Goal: Entertainment & Leisure: Consume media (video, audio)

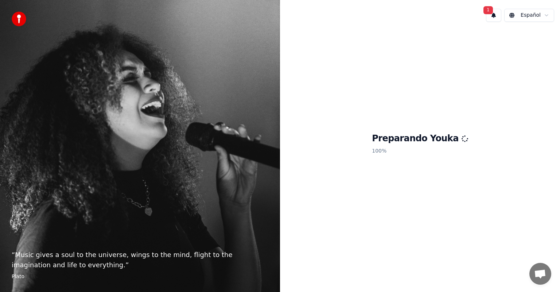
click at [490, 9] on span "1" at bounding box center [488, 10] width 9 height 8
click at [494, 16] on button "1" at bounding box center [493, 15] width 15 height 13
click at [492, 16] on button "1" at bounding box center [493, 15] width 15 height 13
click at [537, 35] on button "Actualizar" at bounding box center [541, 38] width 38 height 13
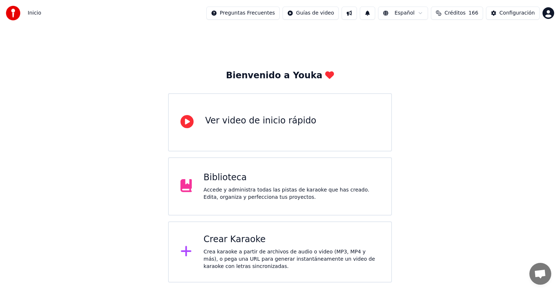
click at [267, 197] on div "Accede y administra todas las pistas de karaoke que has creado. Edita, organiza…" at bounding box center [291, 194] width 176 height 15
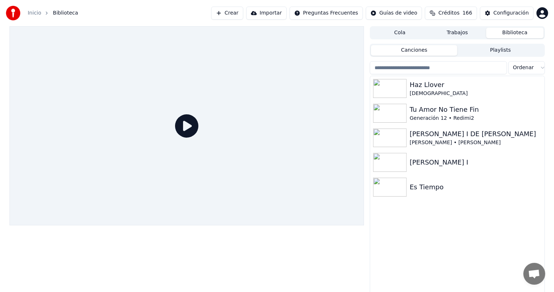
click at [435, 85] on div "Haz Llover" at bounding box center [475, 85] width 132 height 10
